Goal: Find specific page/section: Find specific page/section

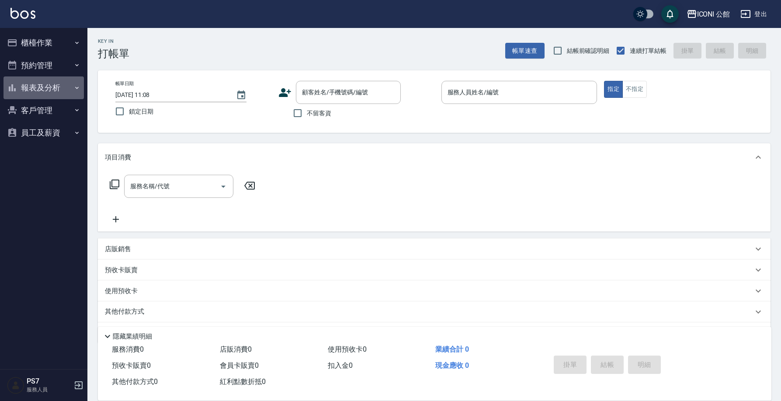
click at [42, 86] on button "報表及分析" at bounding box center [43, 87] width 80 height 23
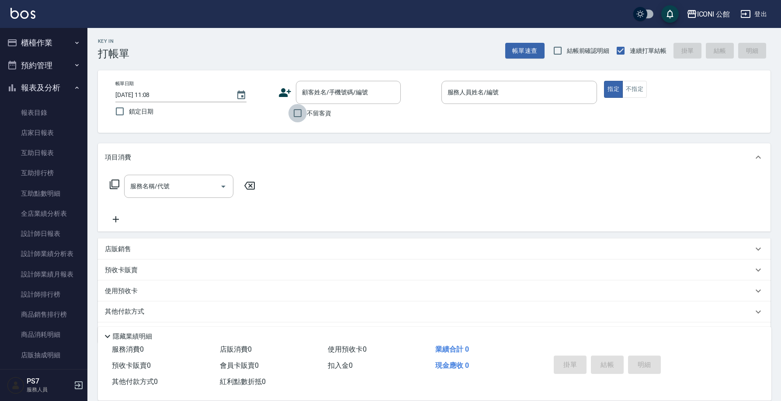
click at [298, 111] on input "不留客資" at bounding box center [297, 113] width 18 height 18
checkbox input "true"
click at [27, 180] on link "互助排行榜" at bounding box center [43, 173] width 80 height 20
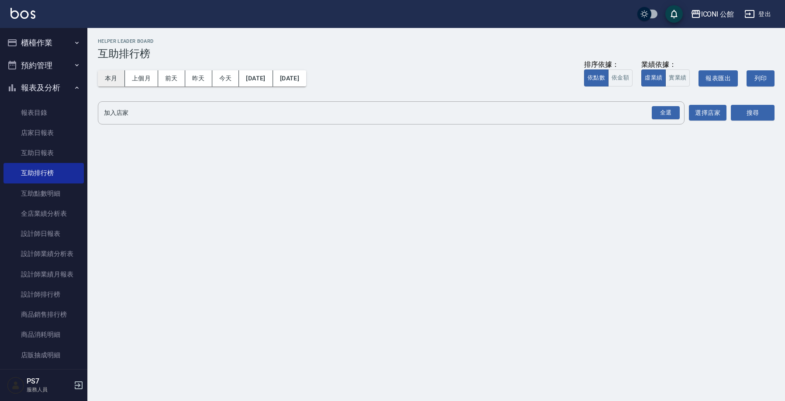
click at [107, 80] on button "本月" at bounding box center [111, 78] width 27 height 16
click at [666, 116] on div "全選" at bounding box center [666, 113] width 28 height 14
click at [754, 118] on button "搜尋" at bounding box center [753, 113] width 44 height 16
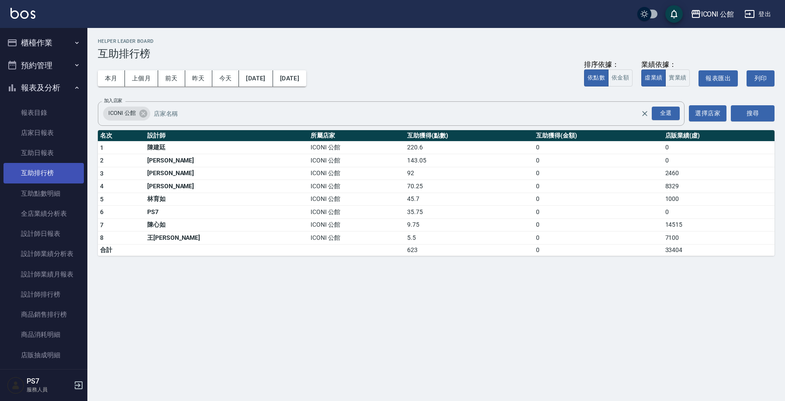
click at [48, 170] on link "互助排行榜" at bounding box center [43, 173] width 80 height 20
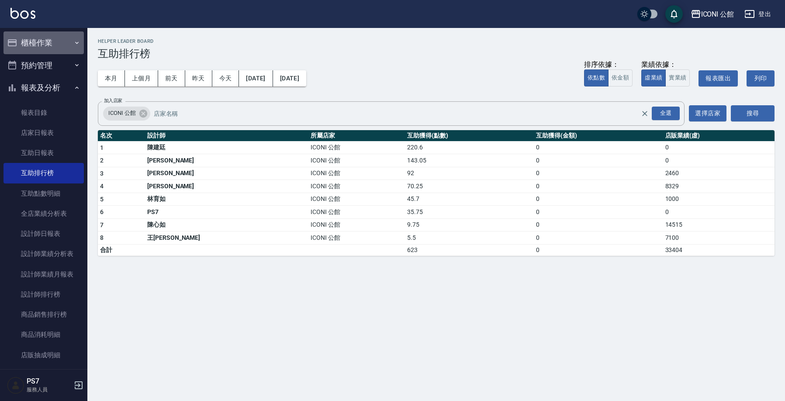
click at [54, 44] on button "櫃檯作業" at bounding box center [43, 42] width 80 height 23
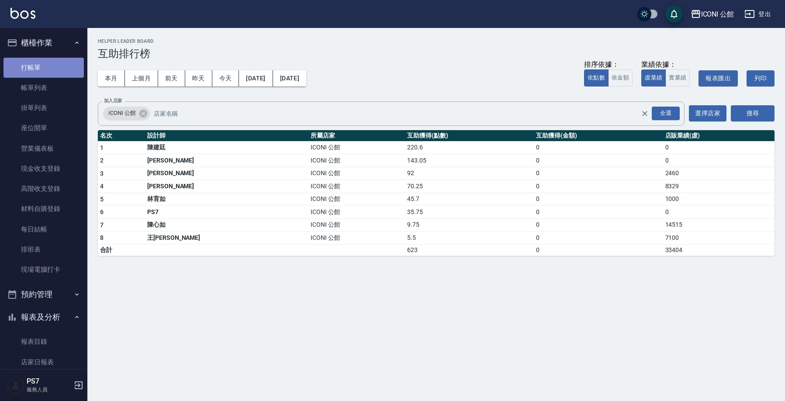
click at [44, 62] on link "打帳單" at bounding box center [43, 68] width 80 height 20
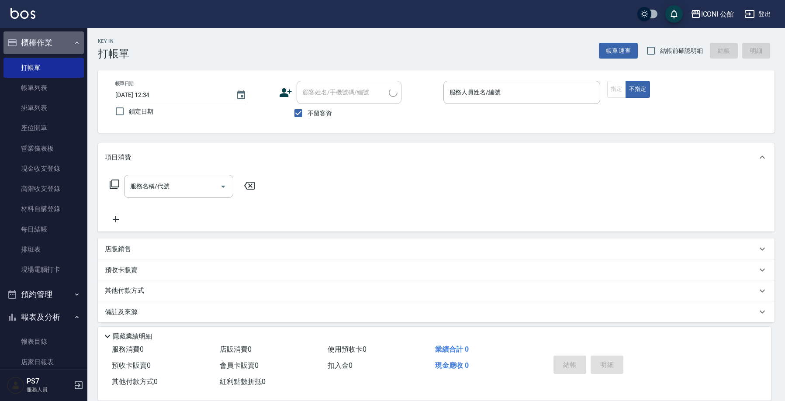
click at [51, 46] on button "櫃檯作業" at bounding box center [43, 42] width 80 height 23
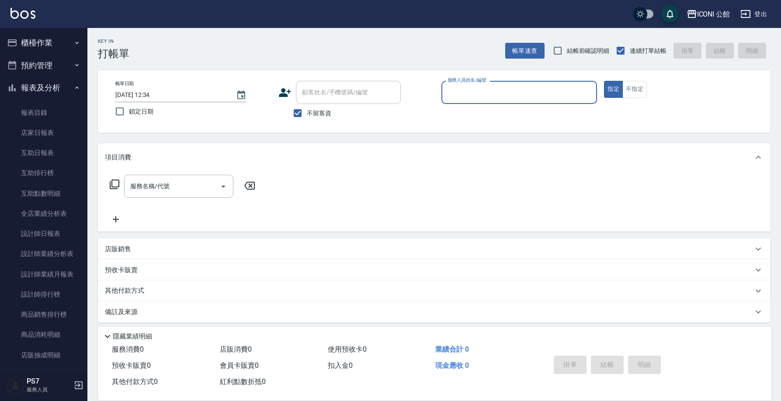
click at [52, 97] on button "報表及分析" at bounding box center [43, 87] width 80 height 23
